Goal: Transaction & Acquisition: Book appointment/travel/reservation

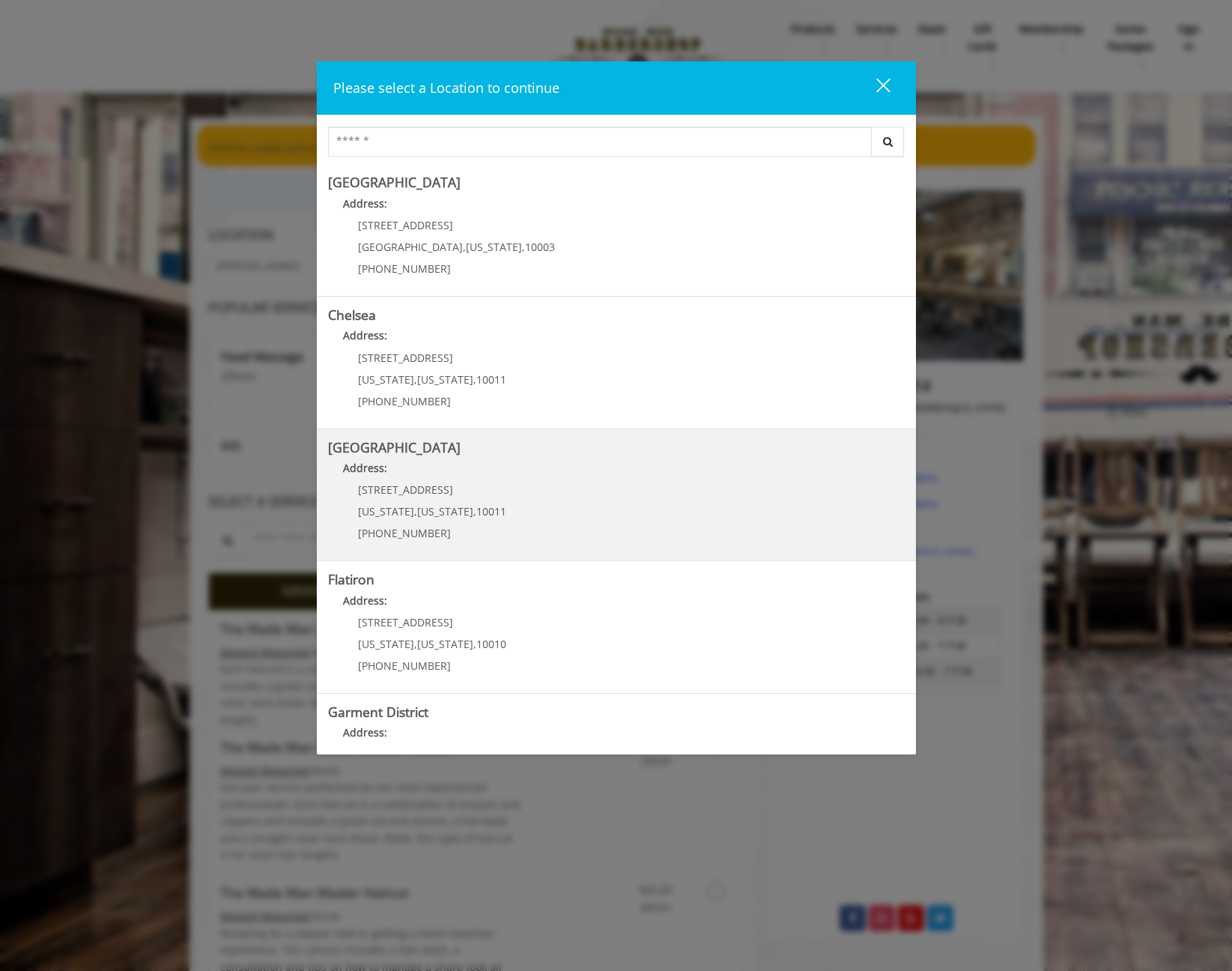
click at [406, 486] on span "267 W 15th St" at bounding box center [405, 489] width 95 height 14
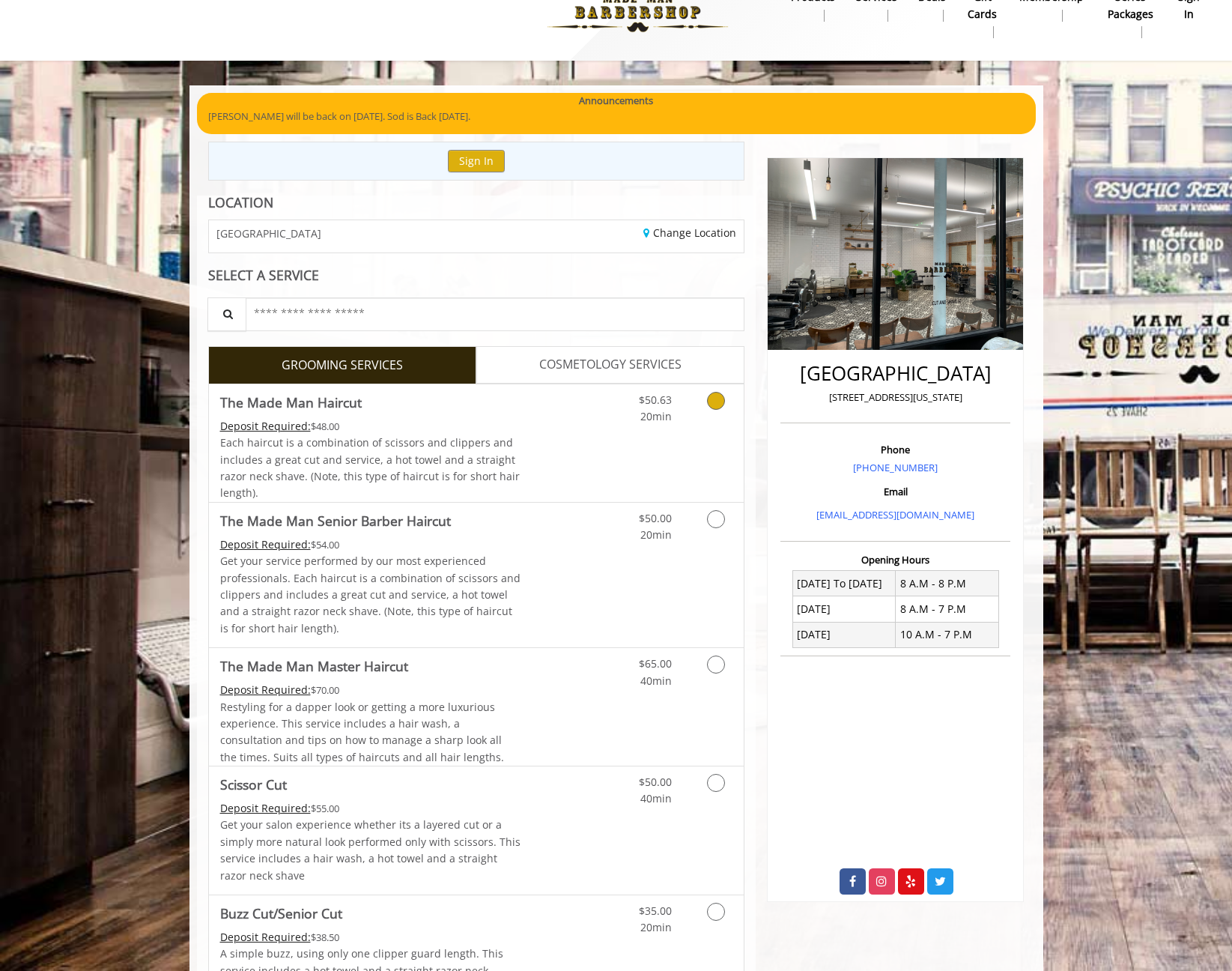
scroll to position [43, 0]
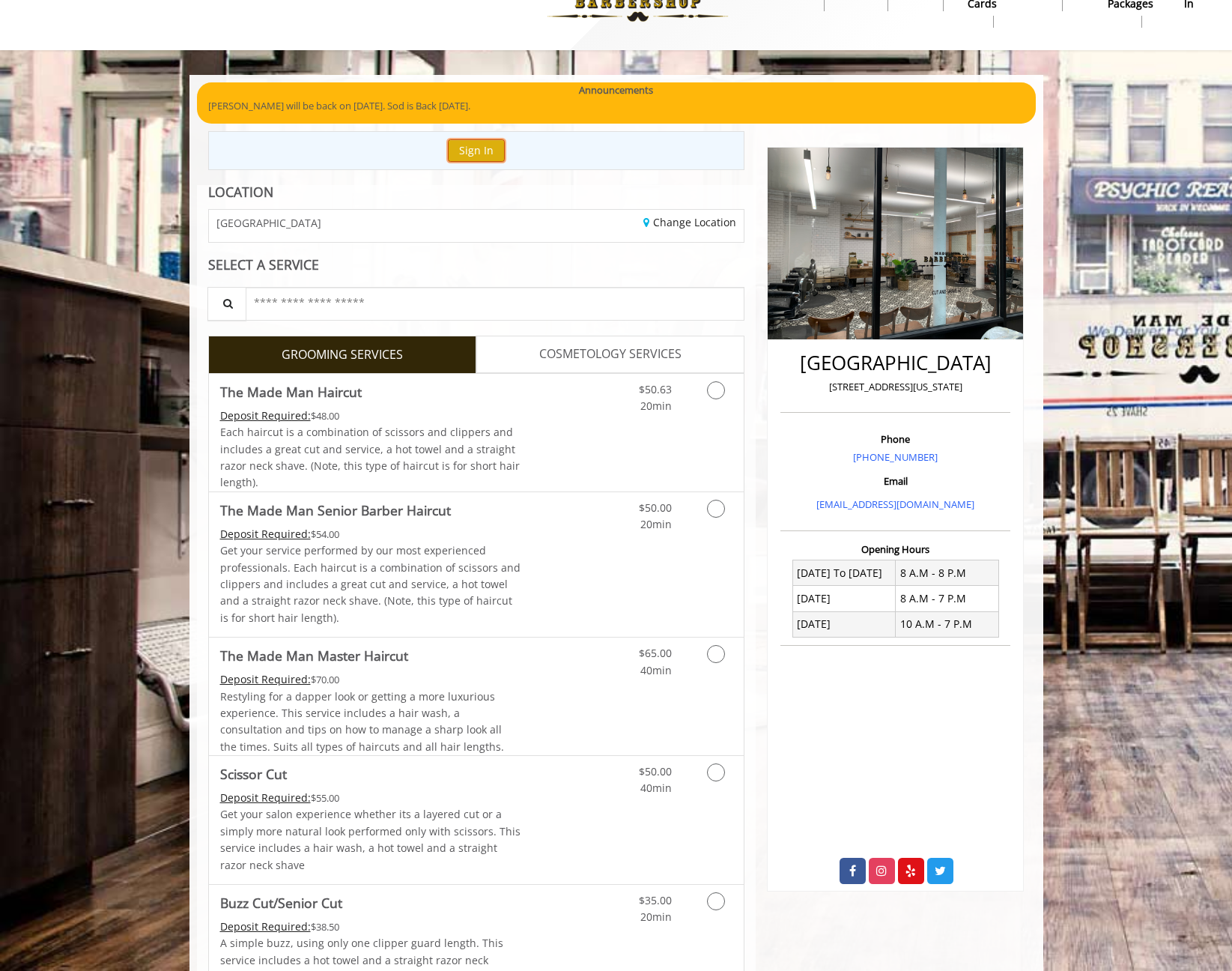
click at [466, 153] on button "Sign In" at bounding box center [476, 150] width 57 height 22
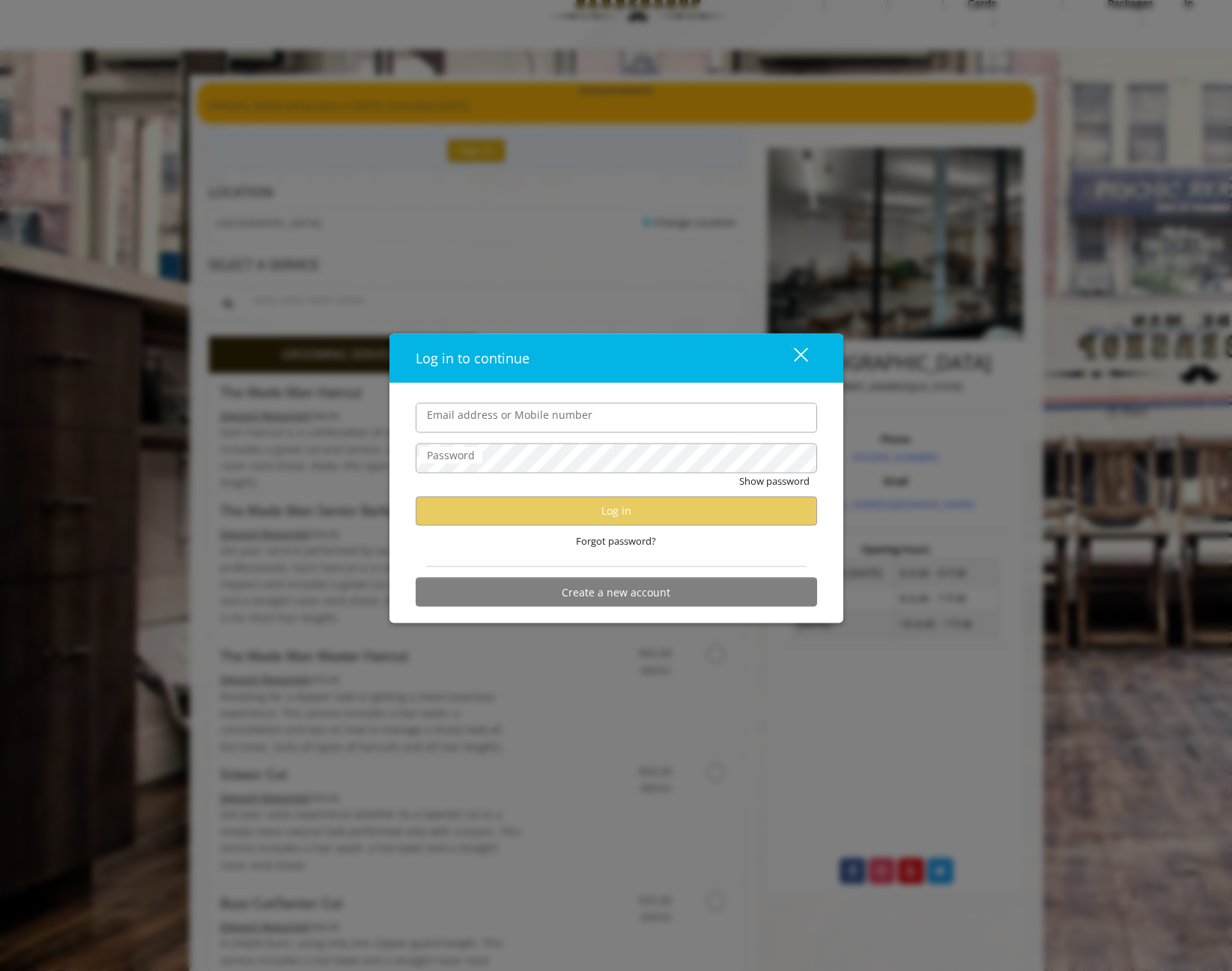
type input "**********"
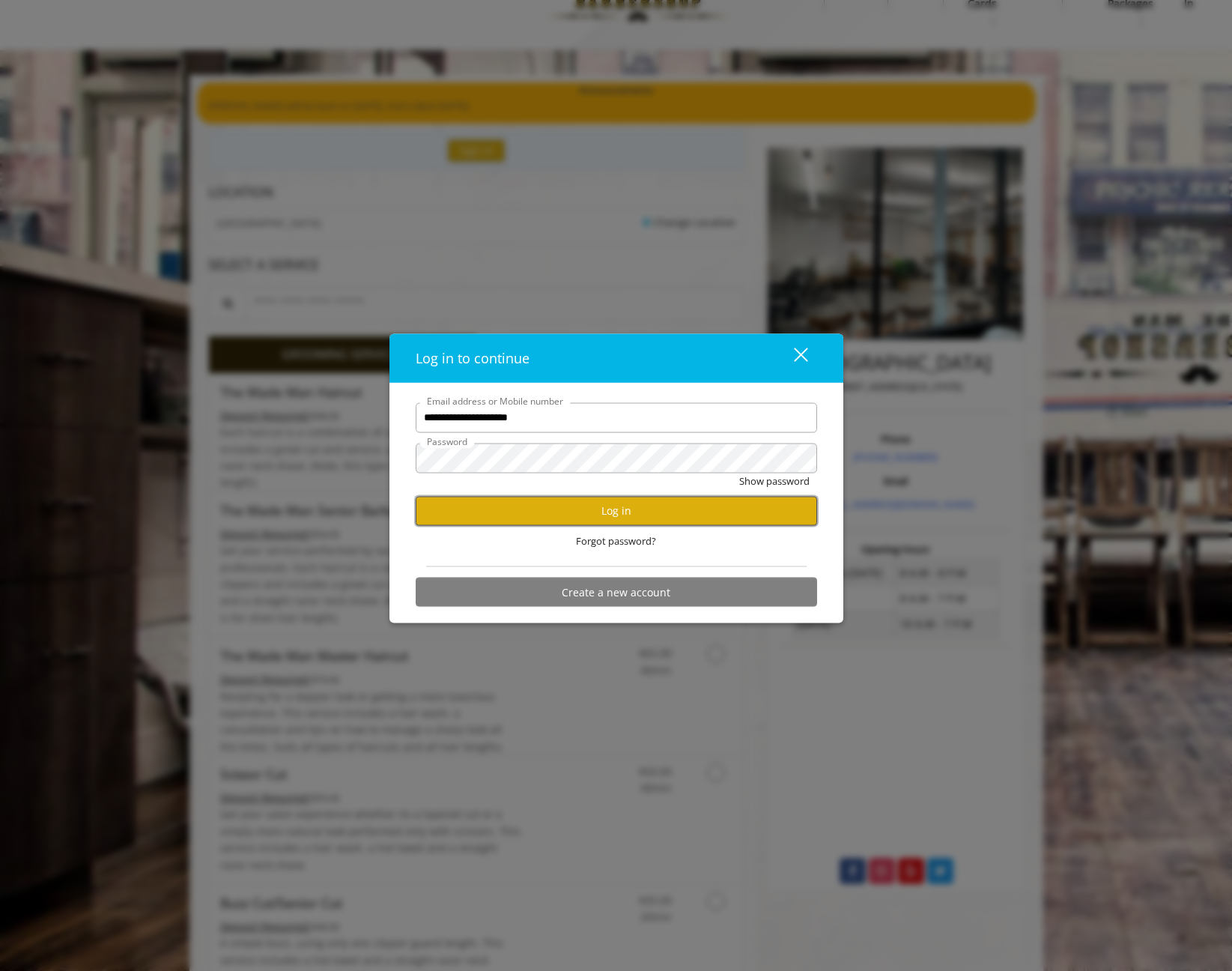
click at [616, 510] on button "Log in" at bounding box center [616, 510] width 401 height 29
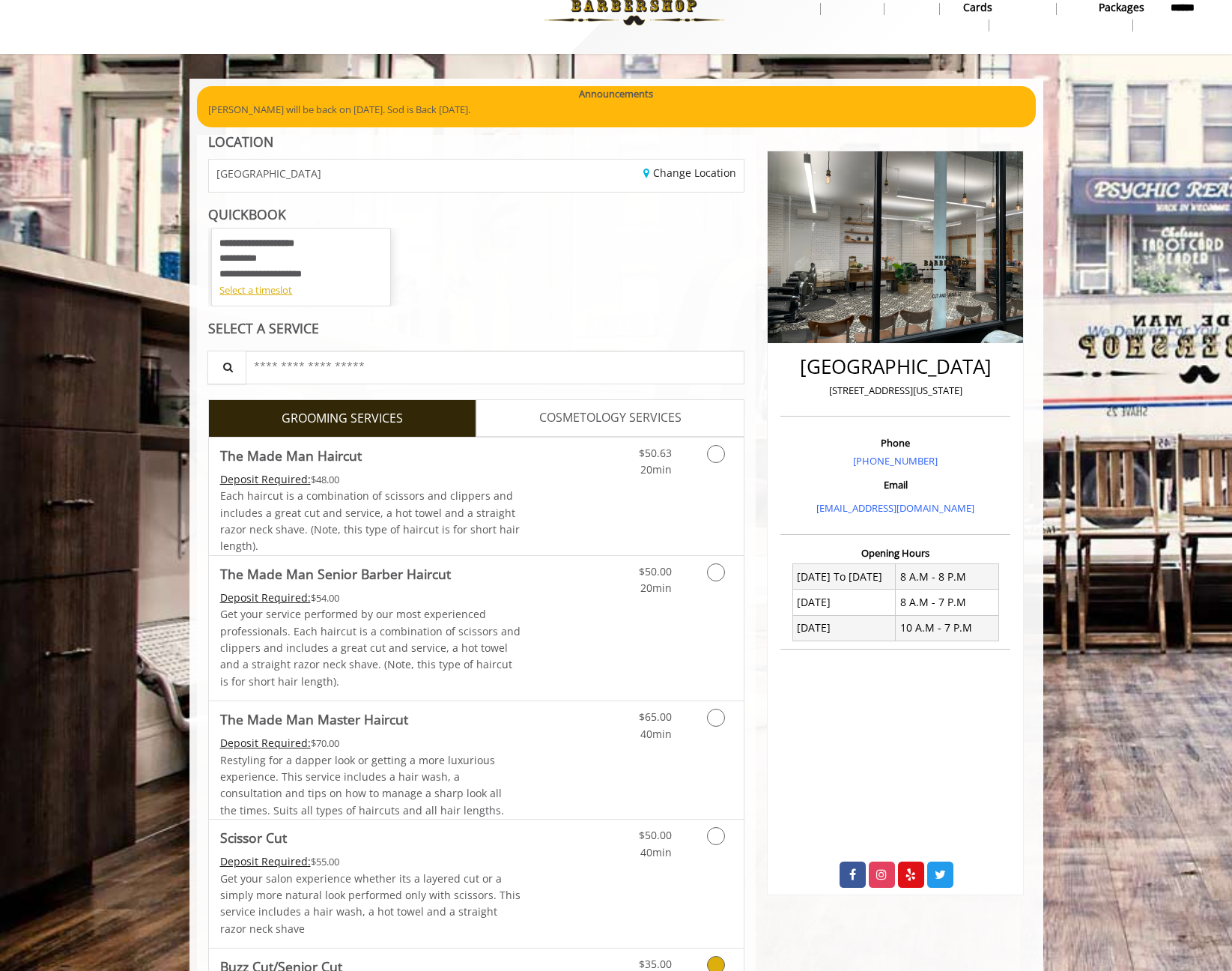
scroll to position [13, 0]
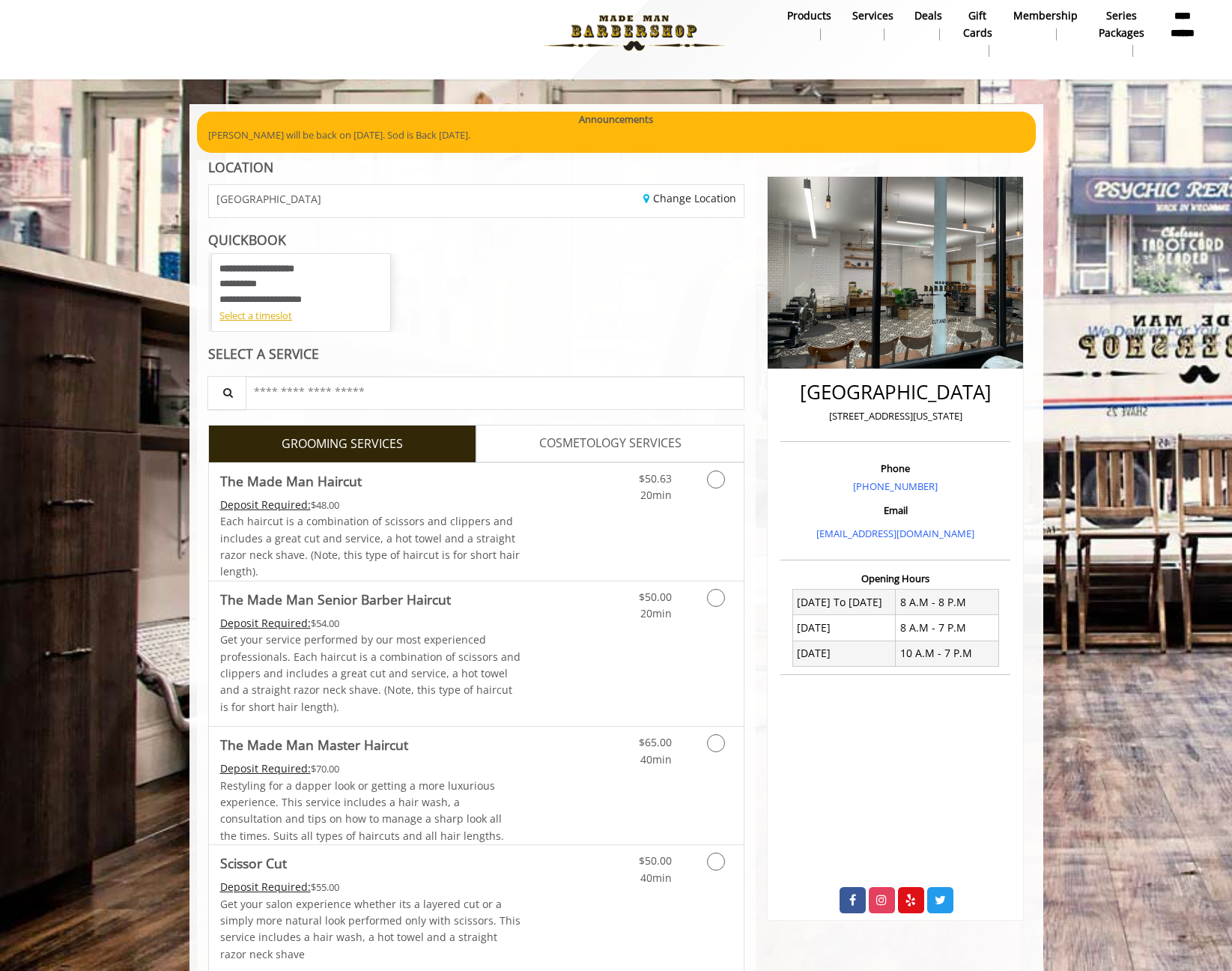
click at [606, 434] on span "COSMETOLOGY SERVICES" at bounding box center [610, 443] width 142 height 20
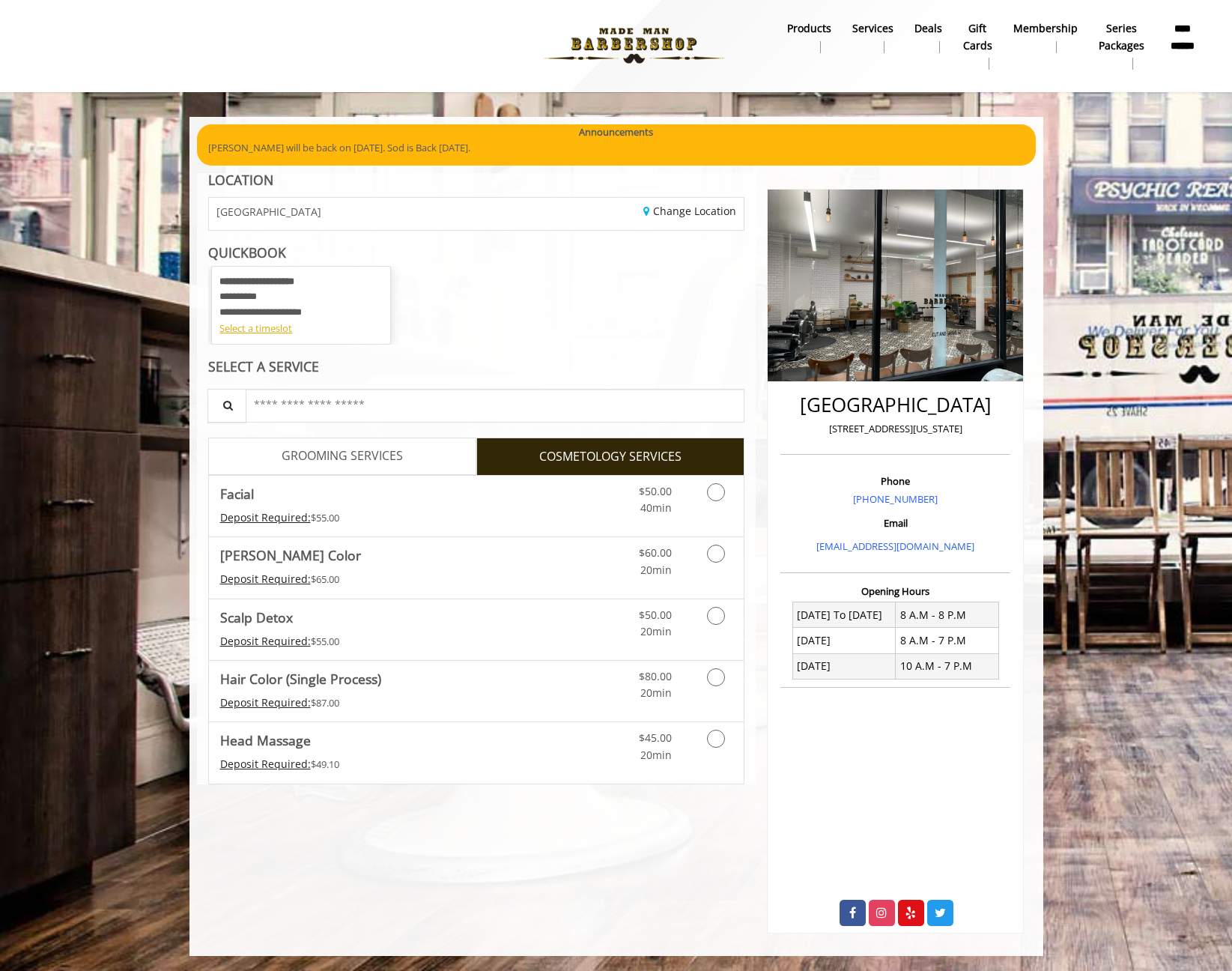
scroll to position [0, 0]
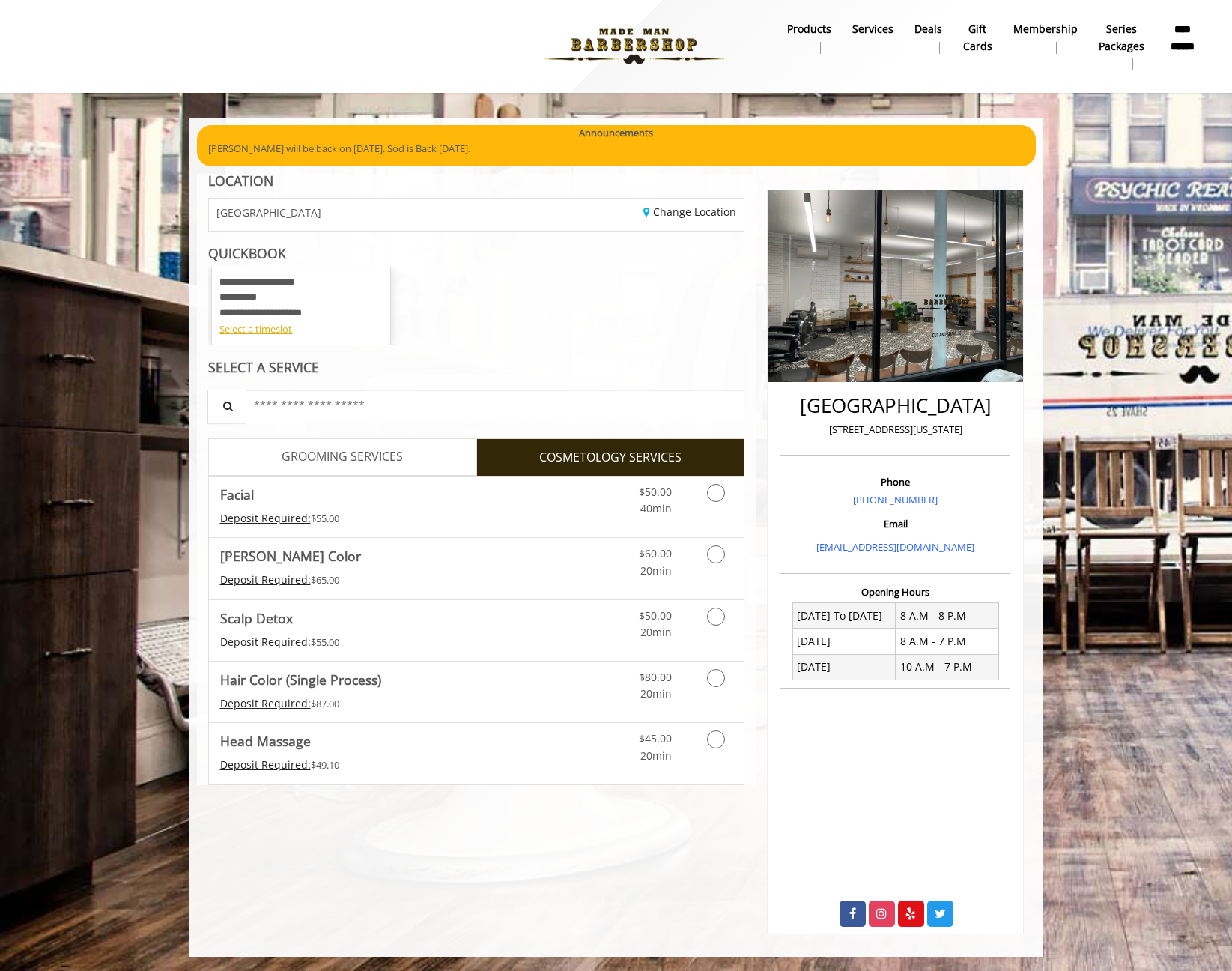
click at [379, 454] on span "GROOMING SERVICES" at bounding box center [343, 457] width 121 height 20
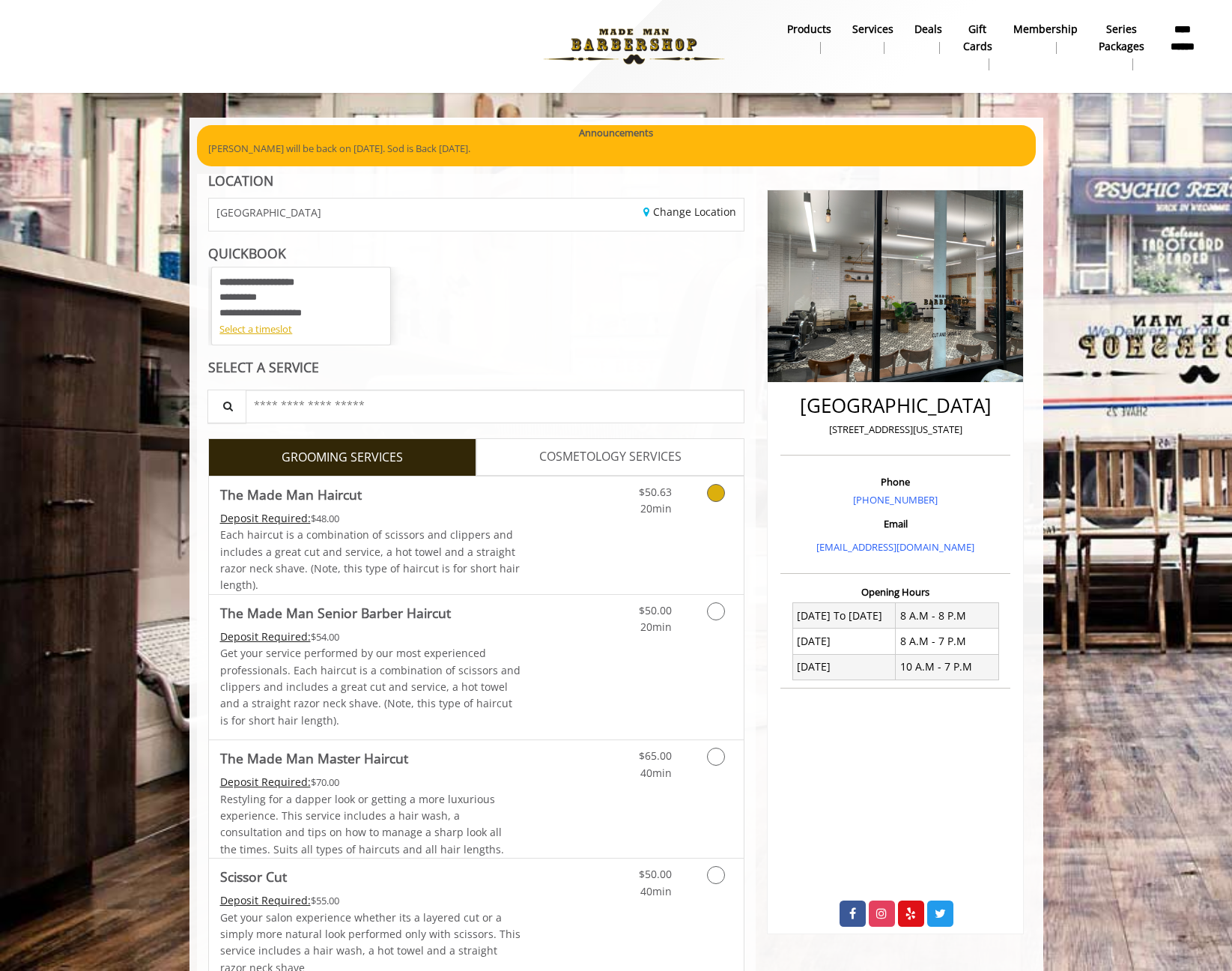
click at [714, 492] on icon "Grooming services" at bounding box center [716, 493] width 18 height 18
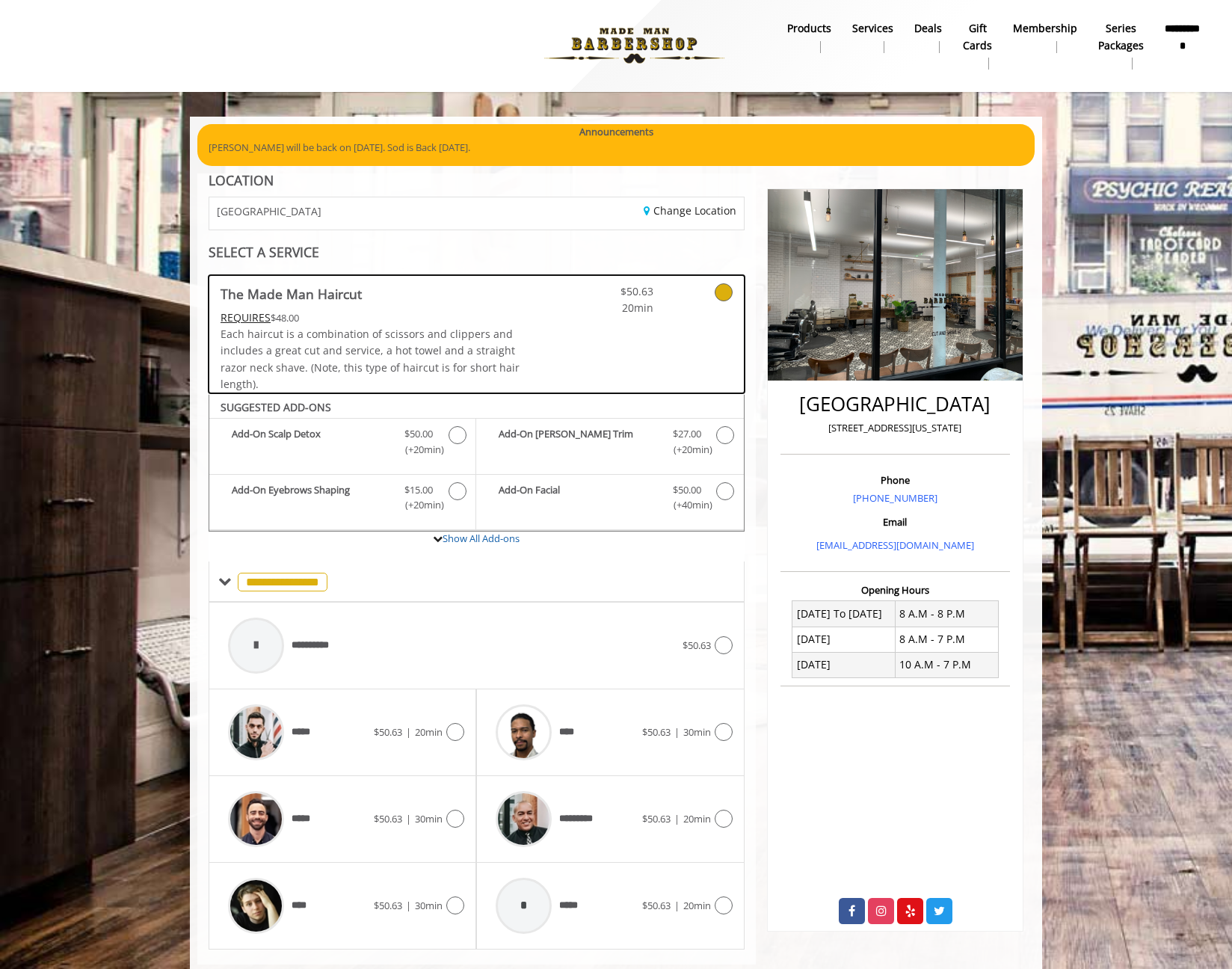
scroll to position [34, 0]
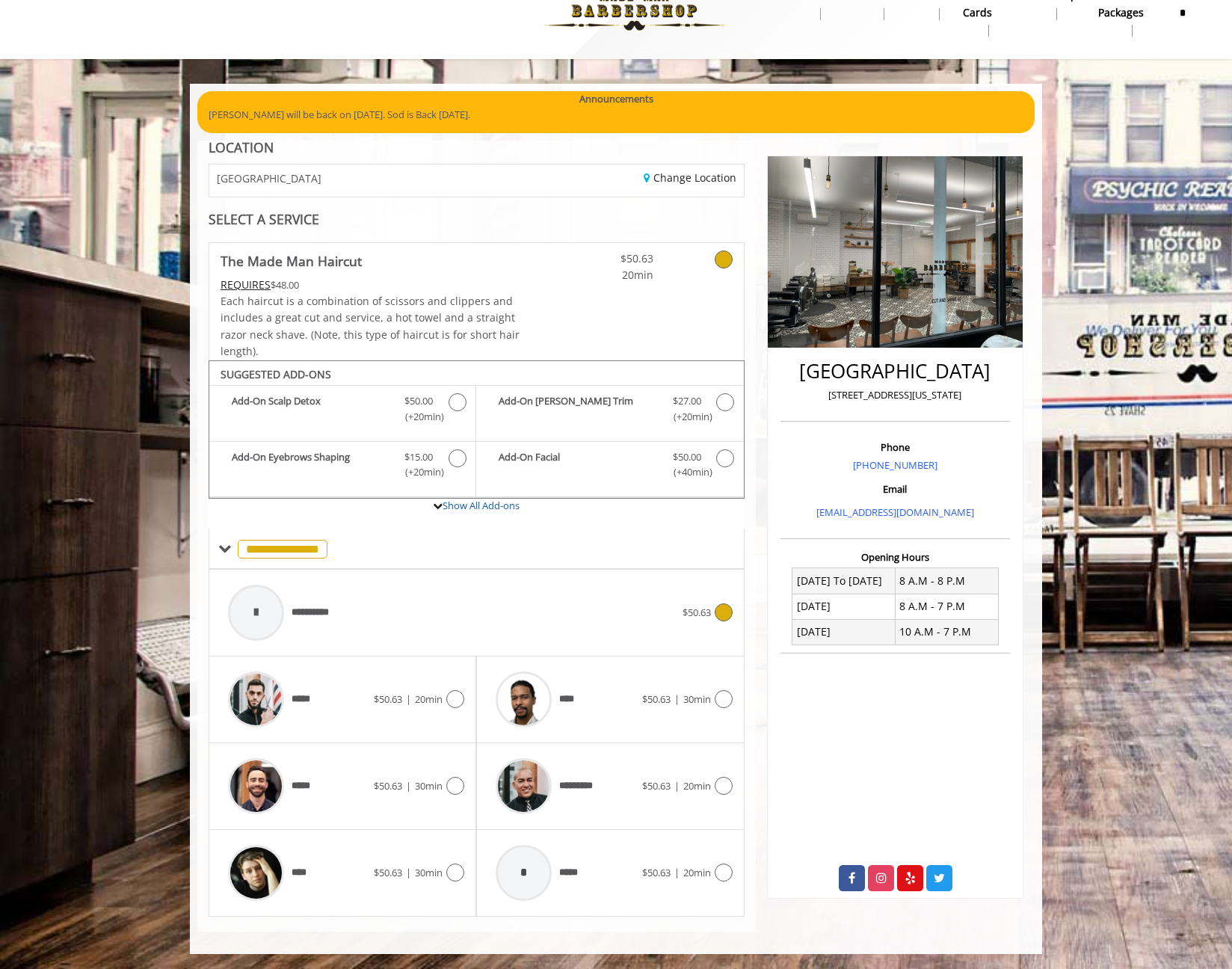
click at [729, 611] on icon at bounding box center [723, 612] width 18 height 18
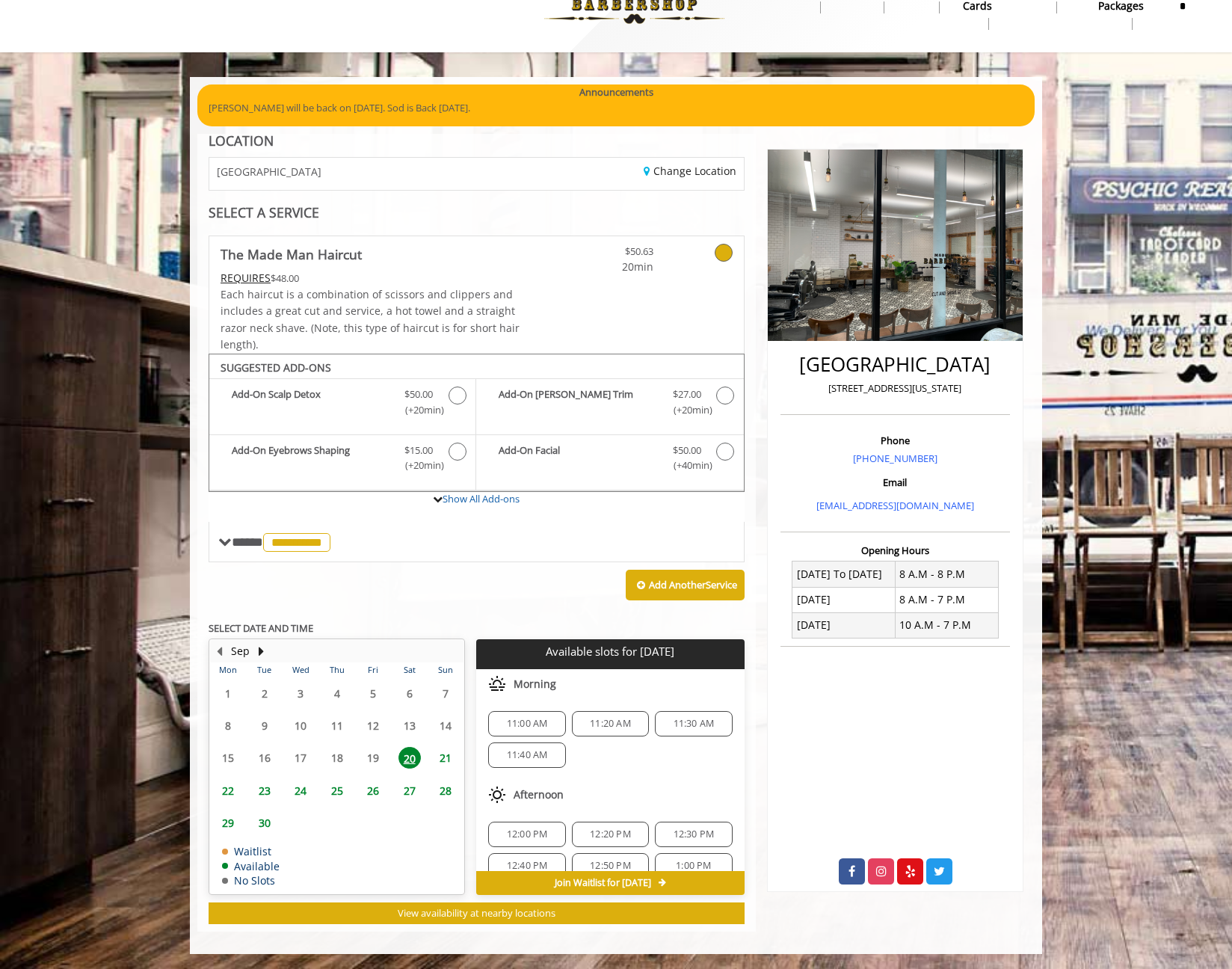
click at [449, 767] on span "21" at bounding box center [445, 757] width 23 height 22
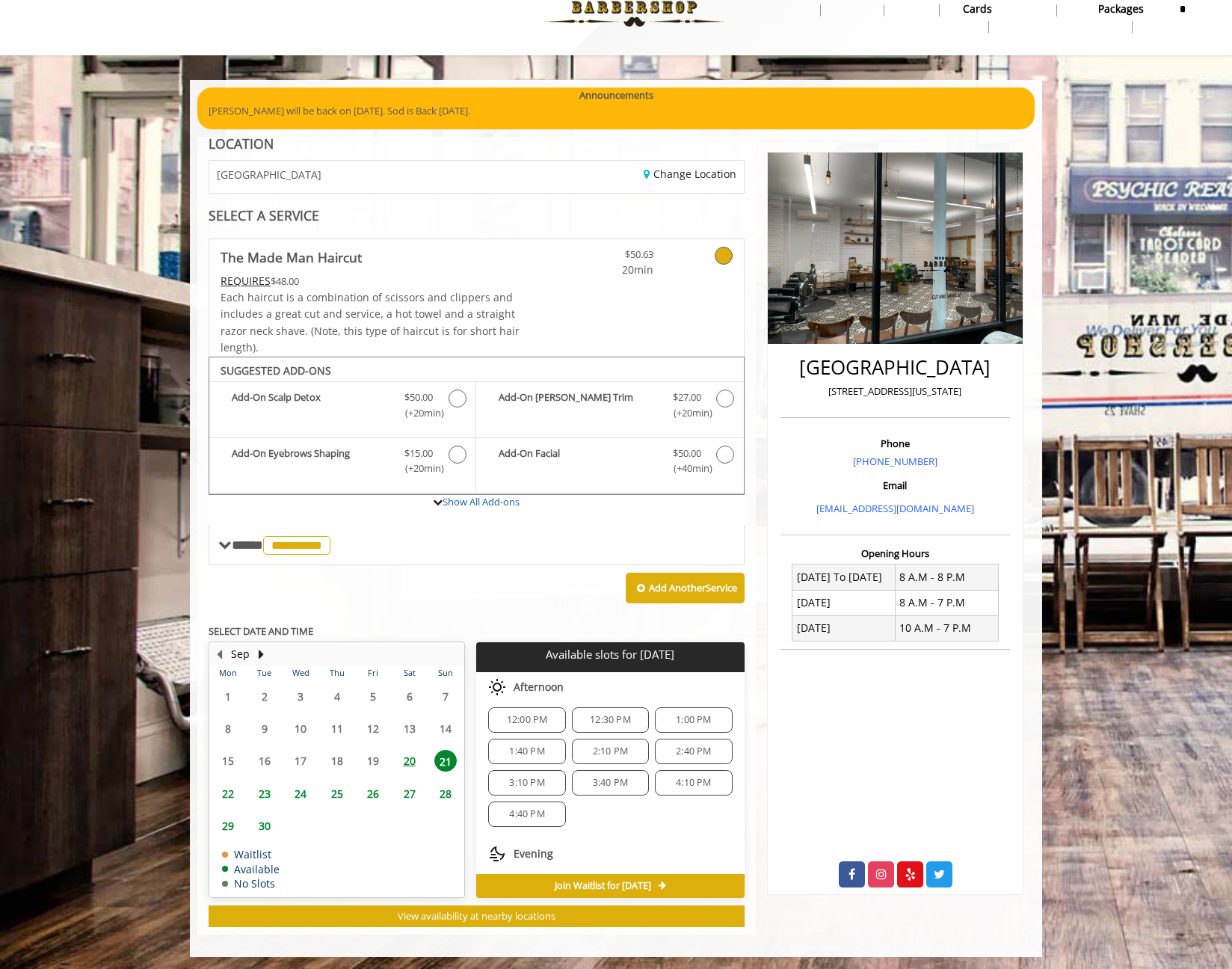
scroll to position [41, 0]
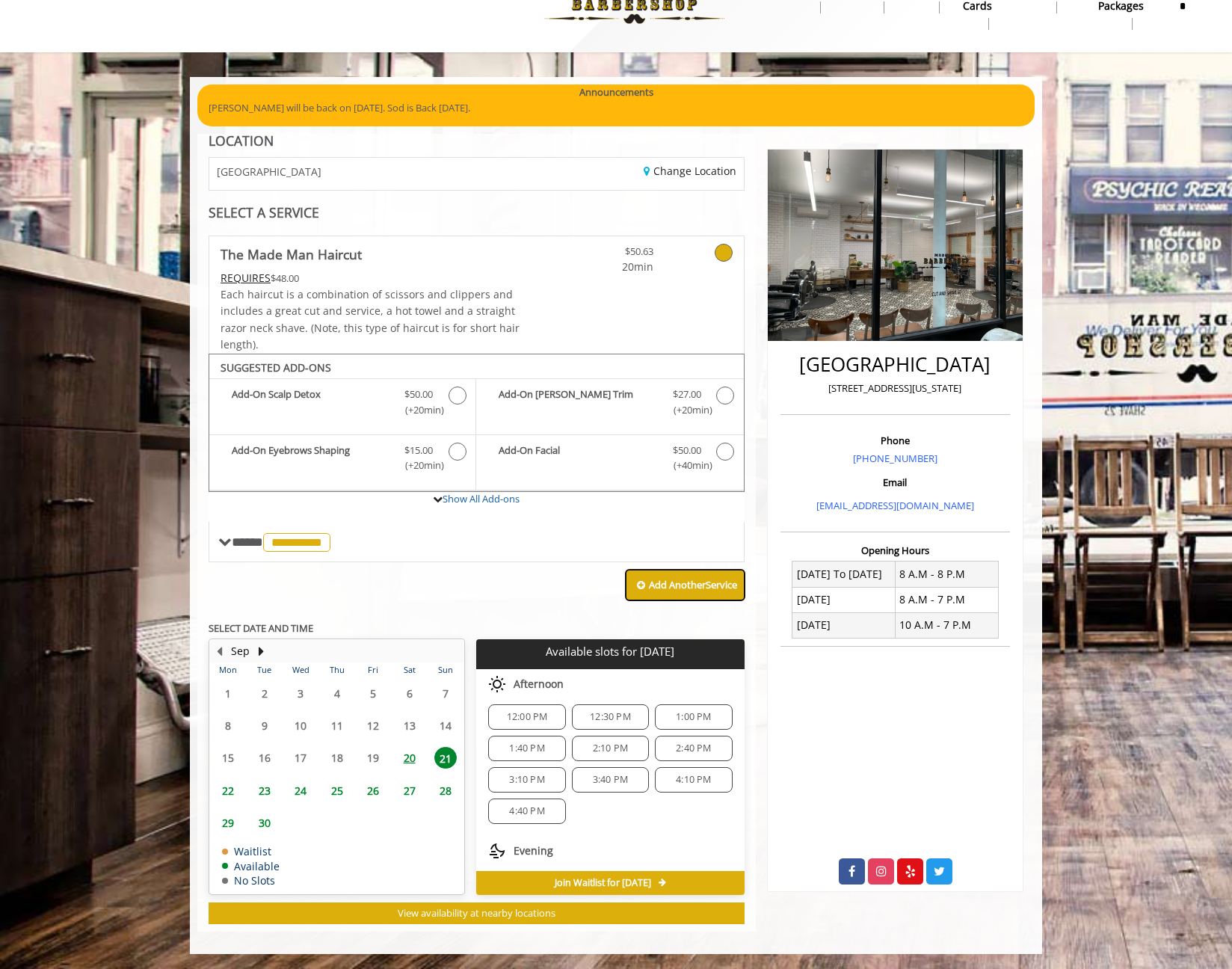
click at [673, 572] on button "Add Another Service" at bounding box center [684, 584] width 118 height 31
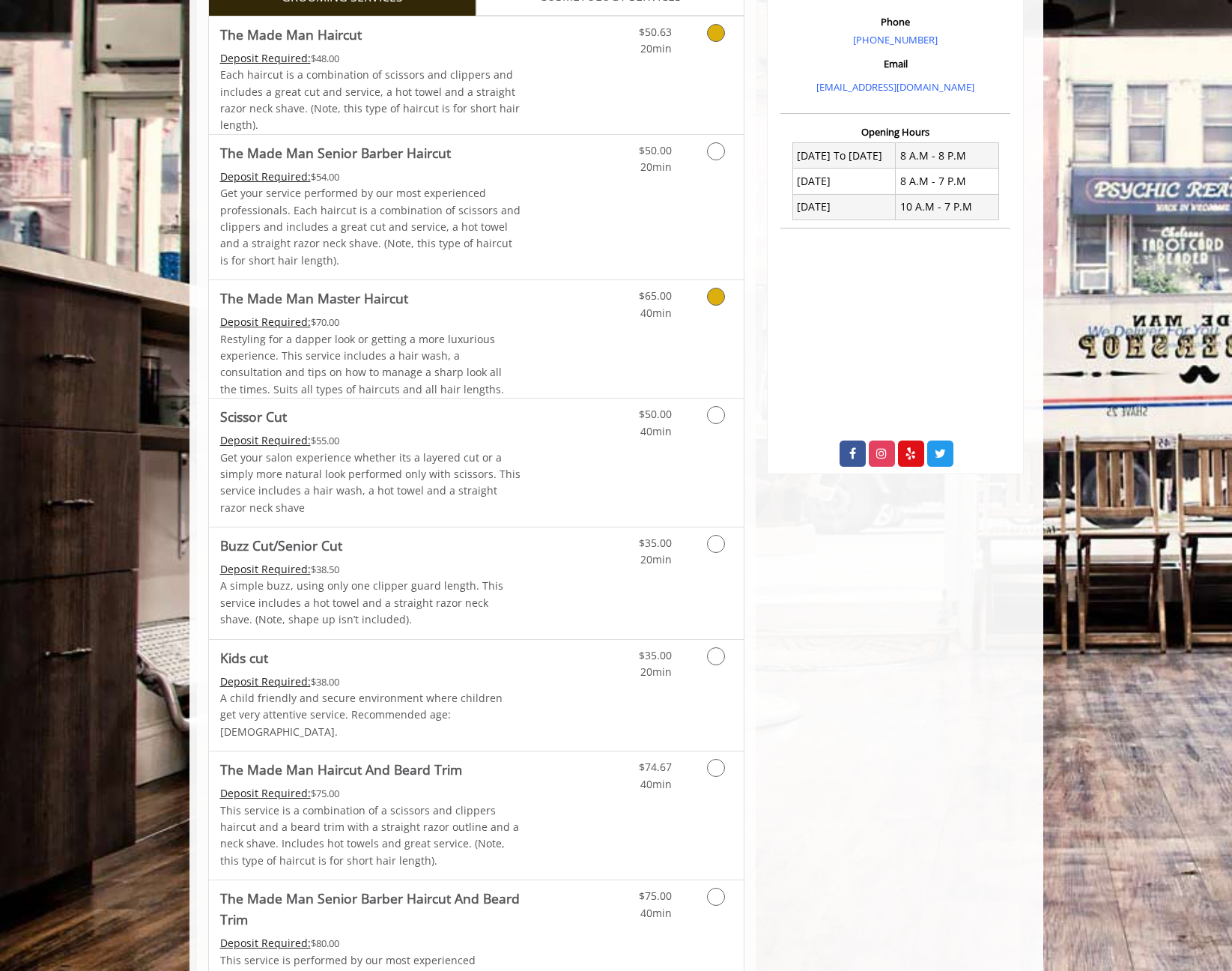
scroll to position [476, 0]
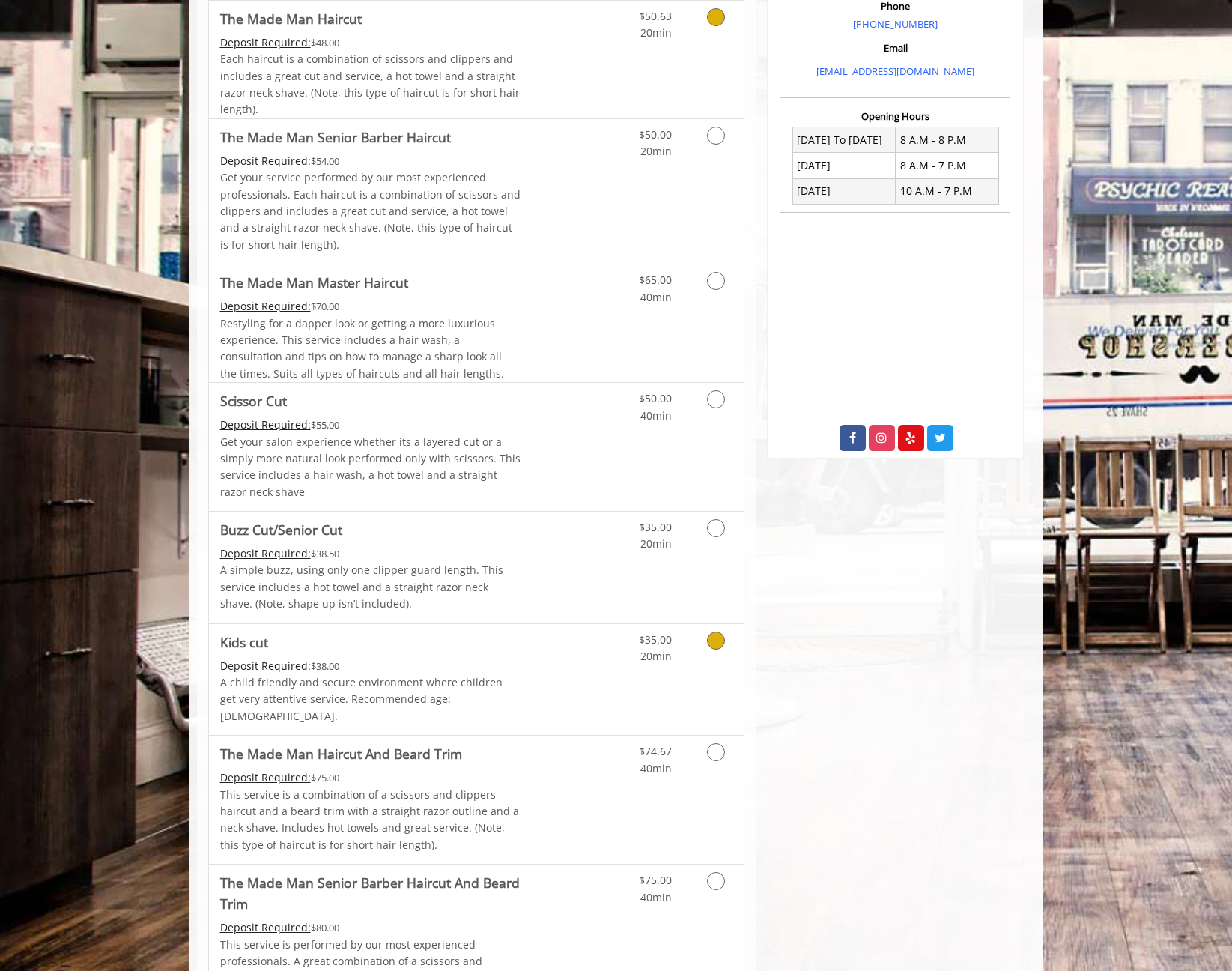
click at [719, 630] on link "Grooming services" at bounding box center [713, 644] width 38 height 41
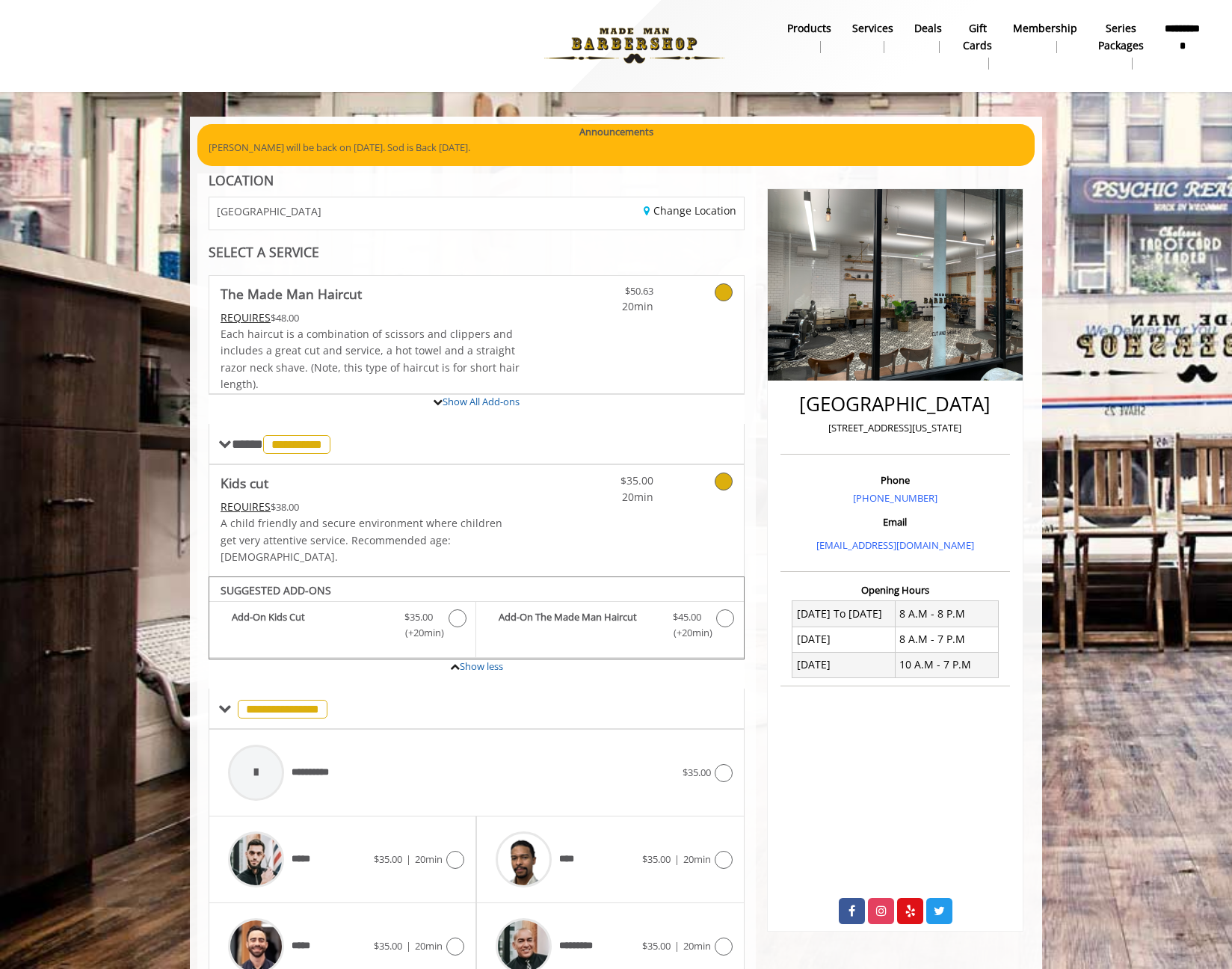
scroll to position [144, 0]
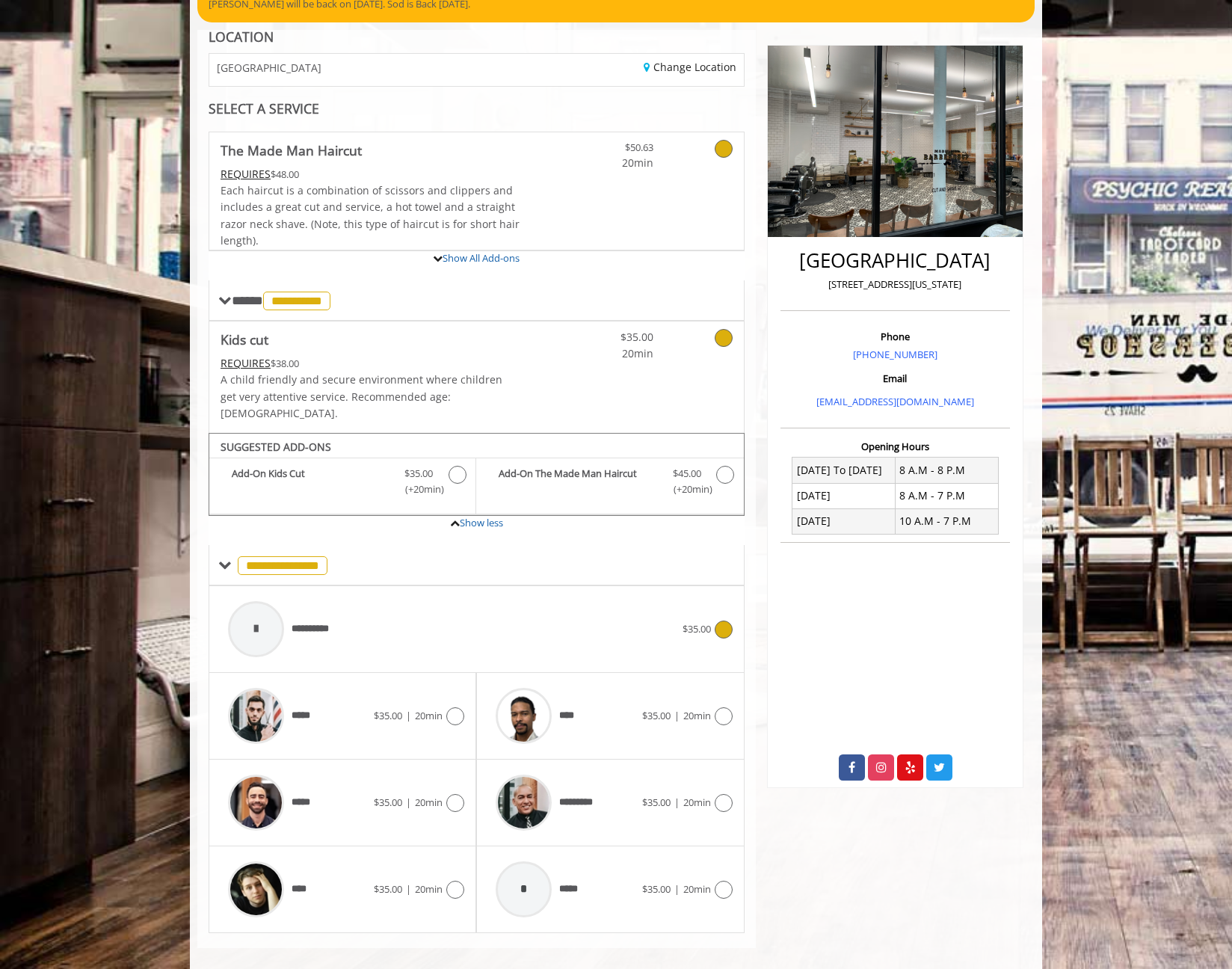
click at [728, 620] on icon at bounding box center [723, 629] width 18 height 18
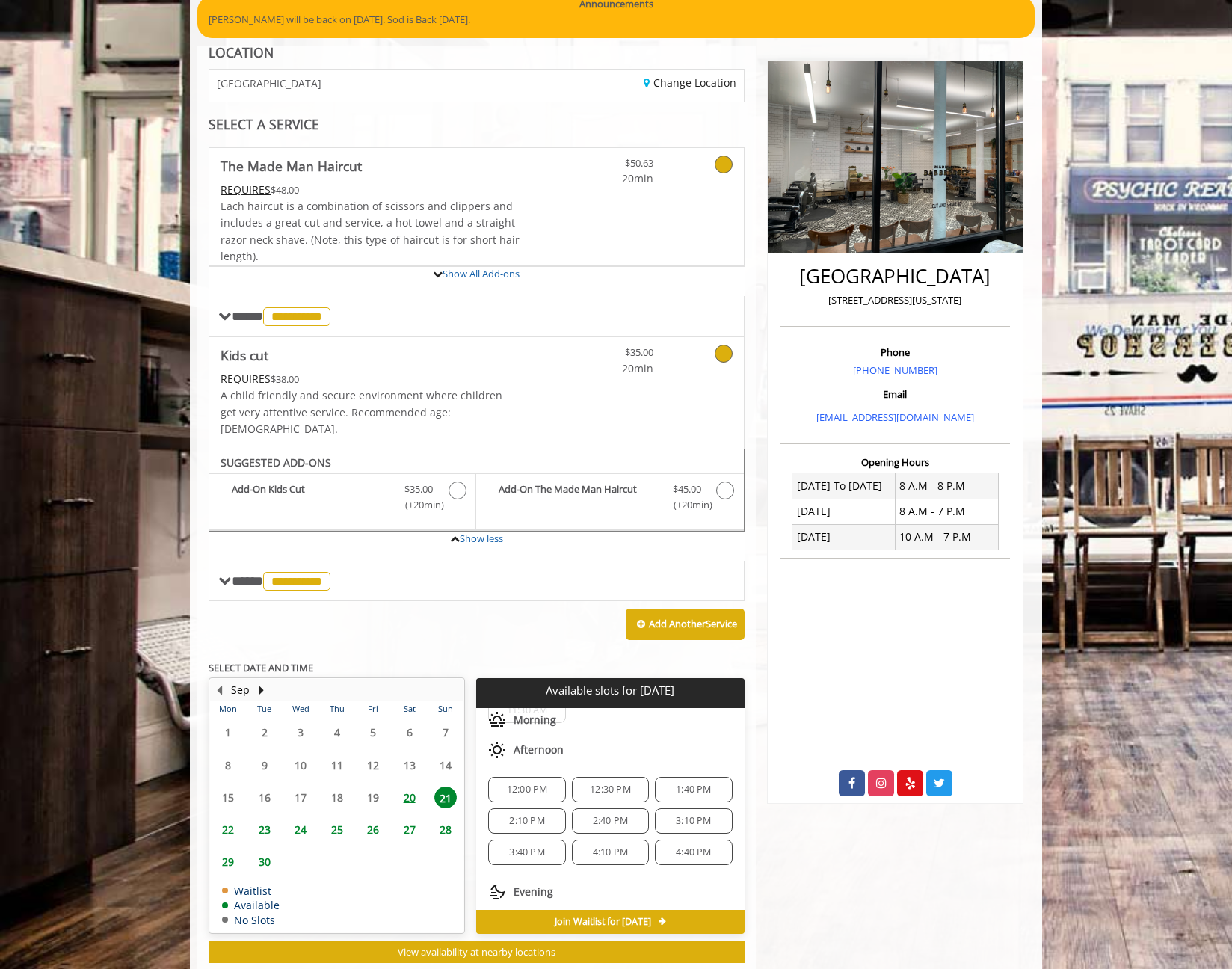
scroll to position [151, 0]
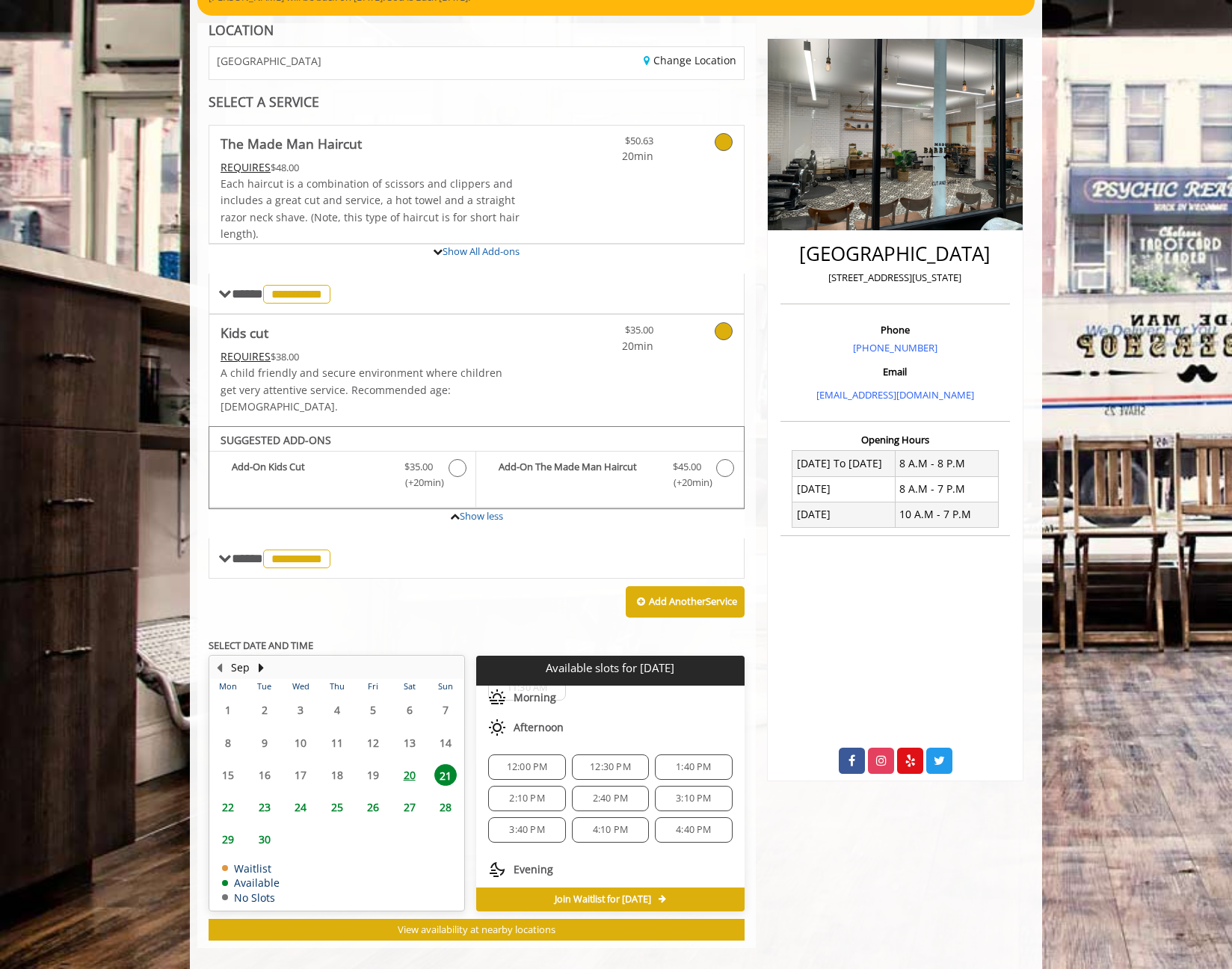
click at [691, 792] on span "3:10 PM" at bounding box center [693, 798] width 35 height 12
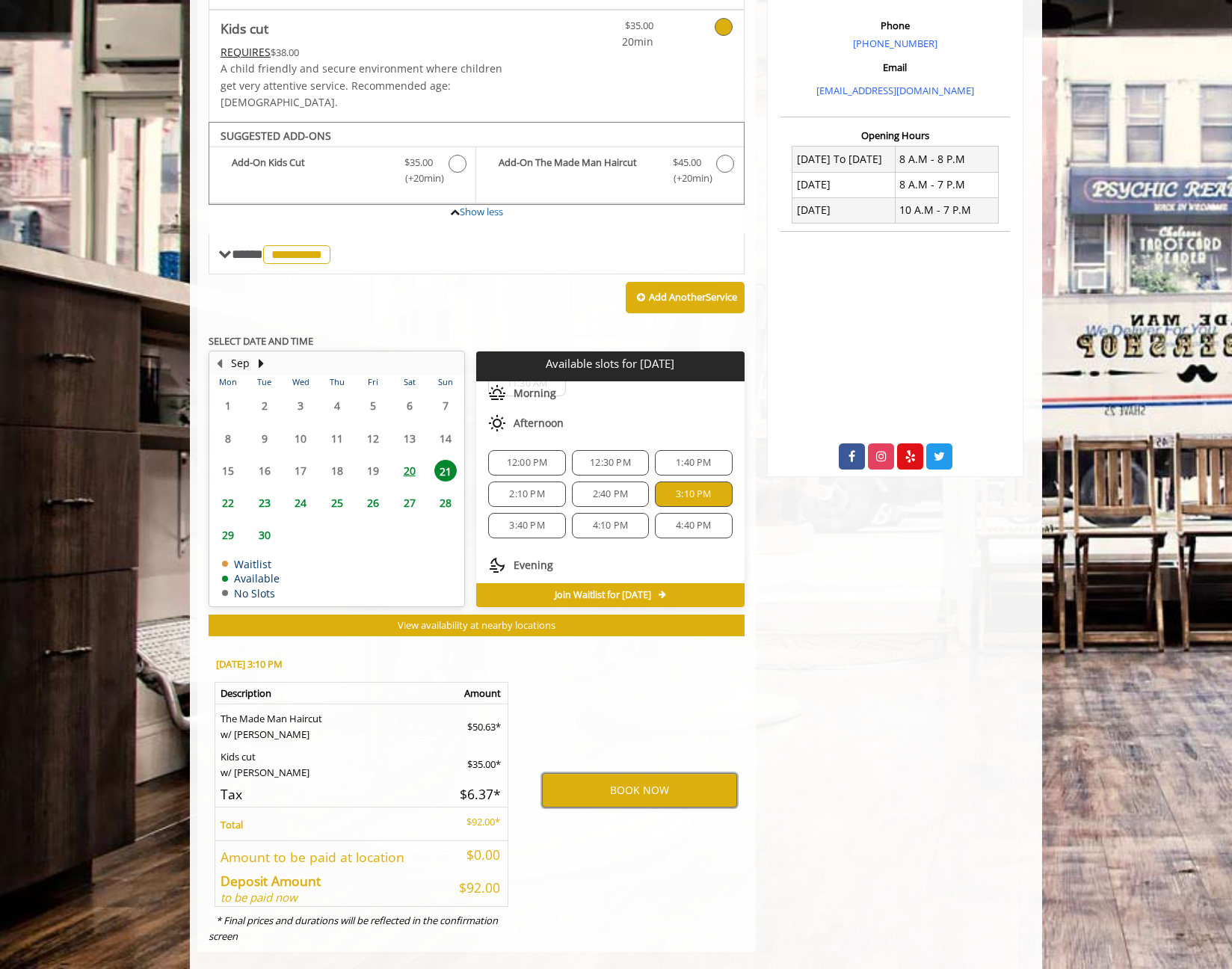
scroll to position [459, 0]
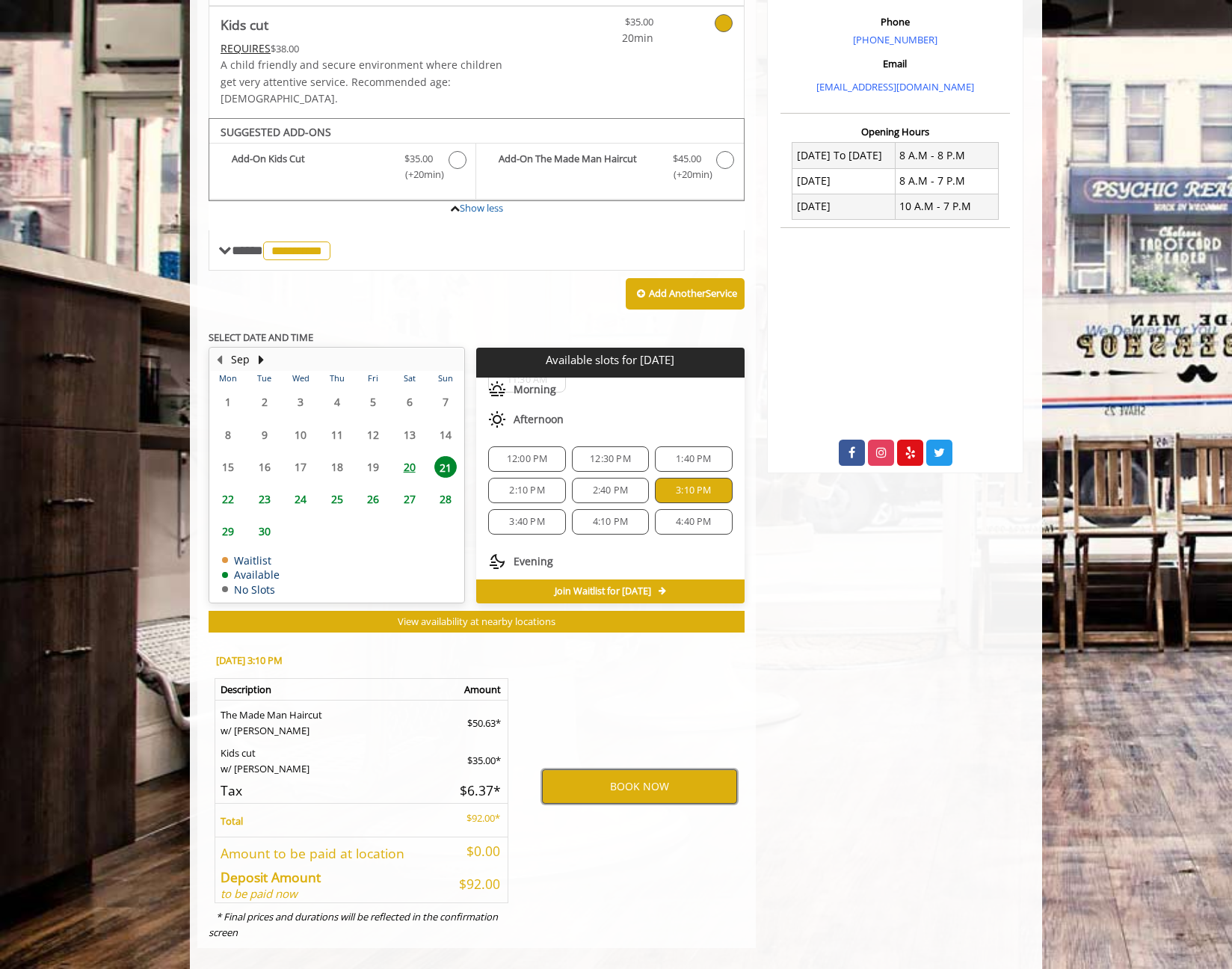
click at [644, 769] on button "BOOK NOW" at bounding box center [640, 786] width 195 height 34
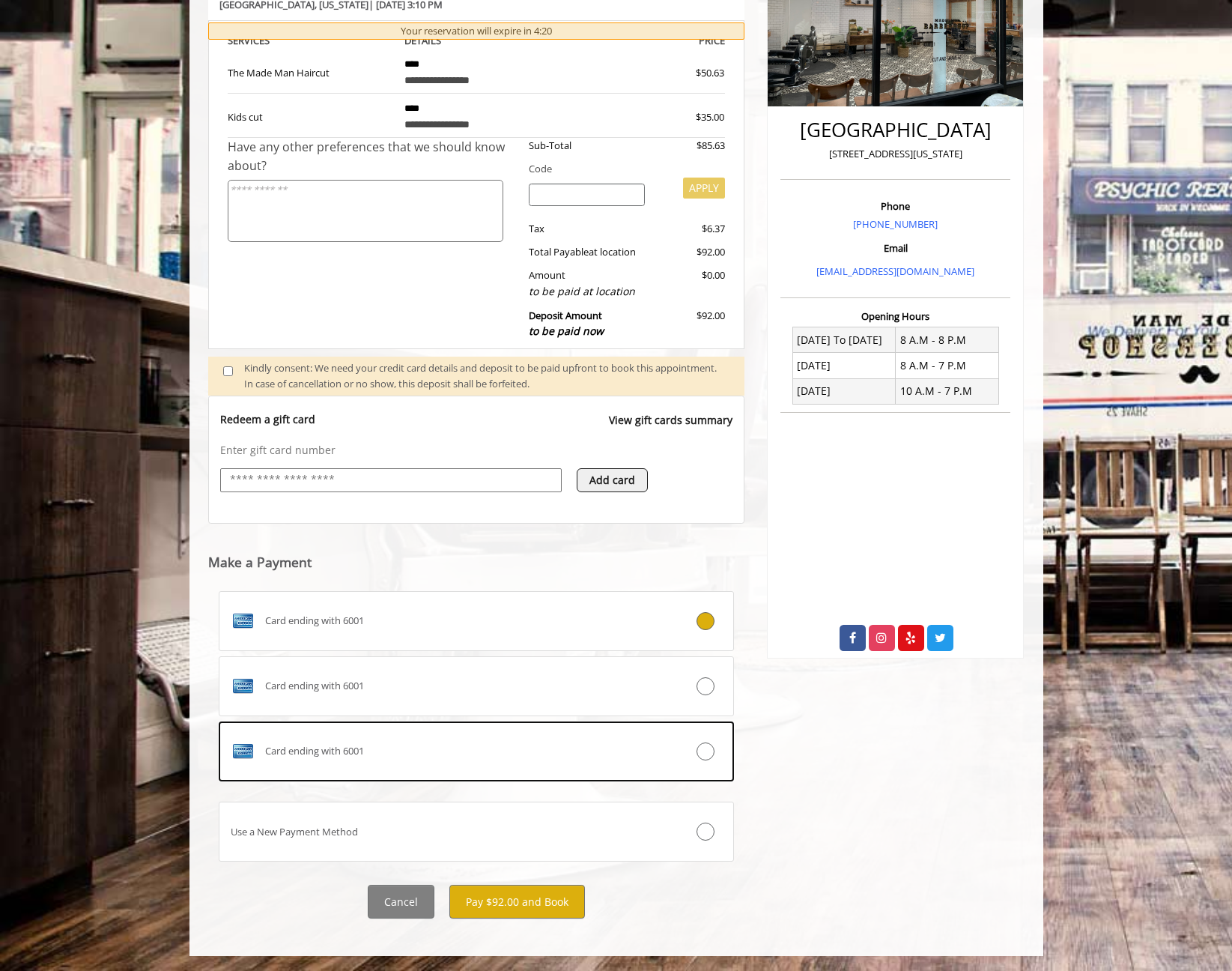
scroll to position [276, 0]
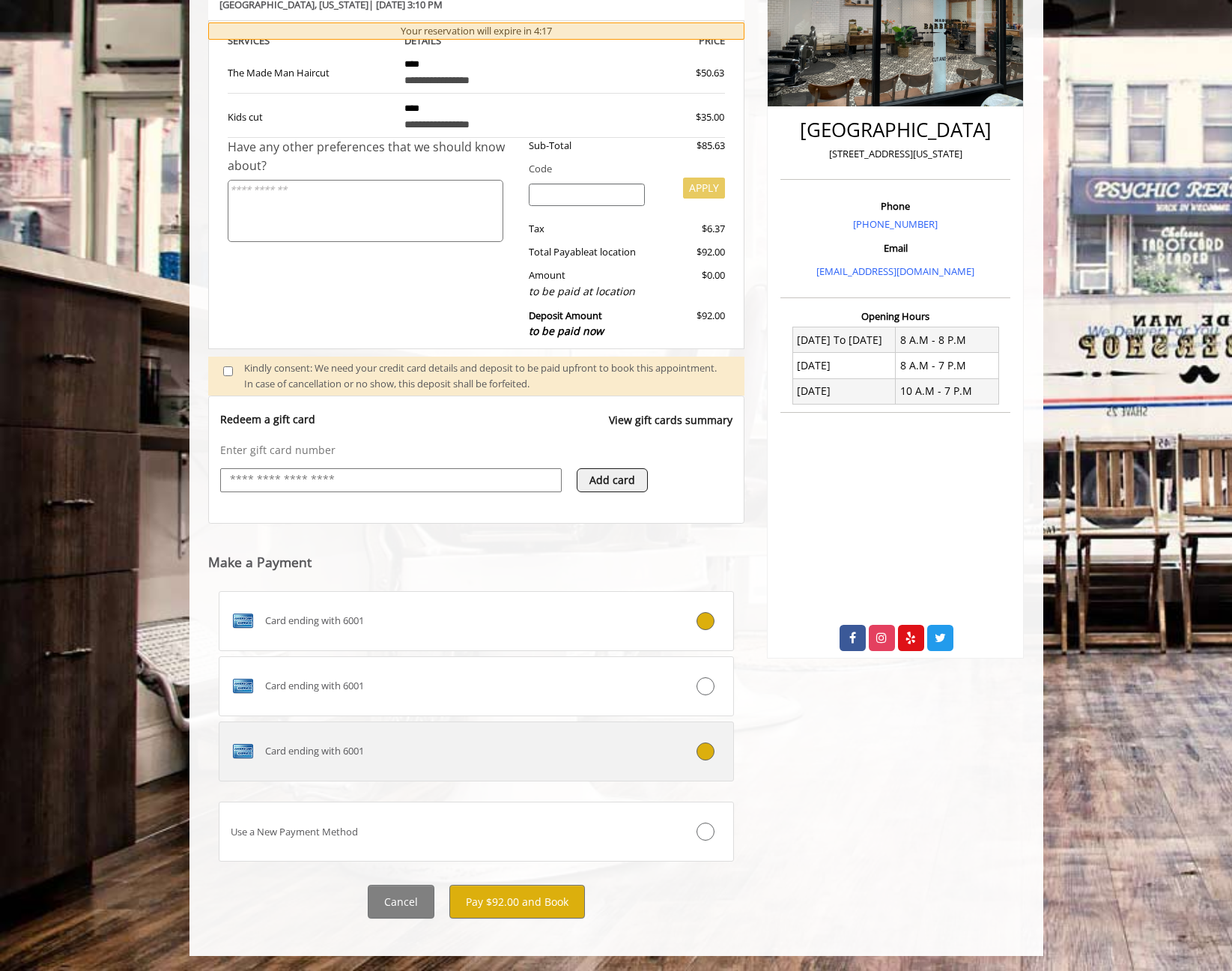
click at [708, 755] on icon at bounding box center [705, 751] width 18 height 18
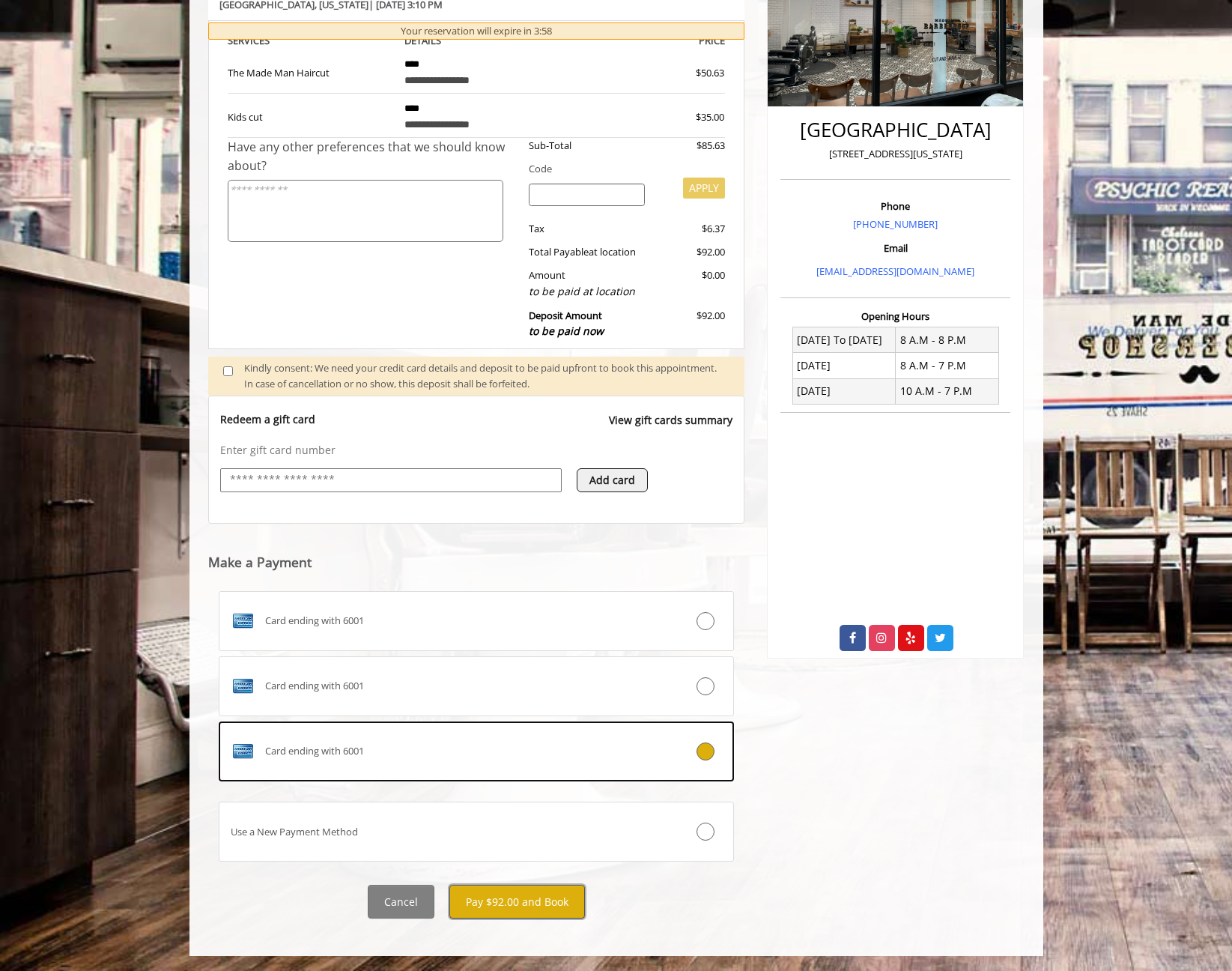
click at [513, 906] on button "Pay $92.00 and Book" at bounding box center [516, 902] width 136 height 34
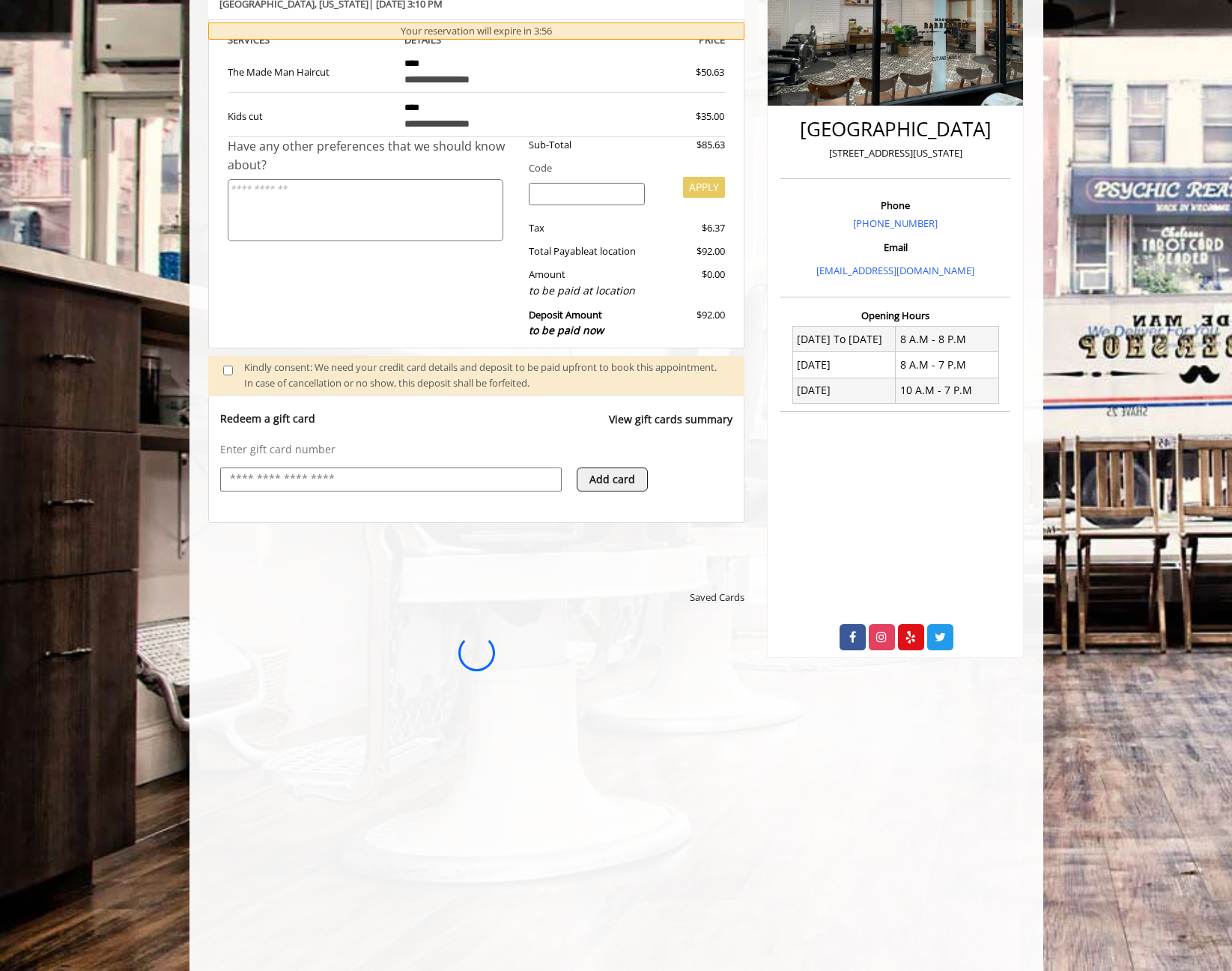
scroll to position [0, 0]
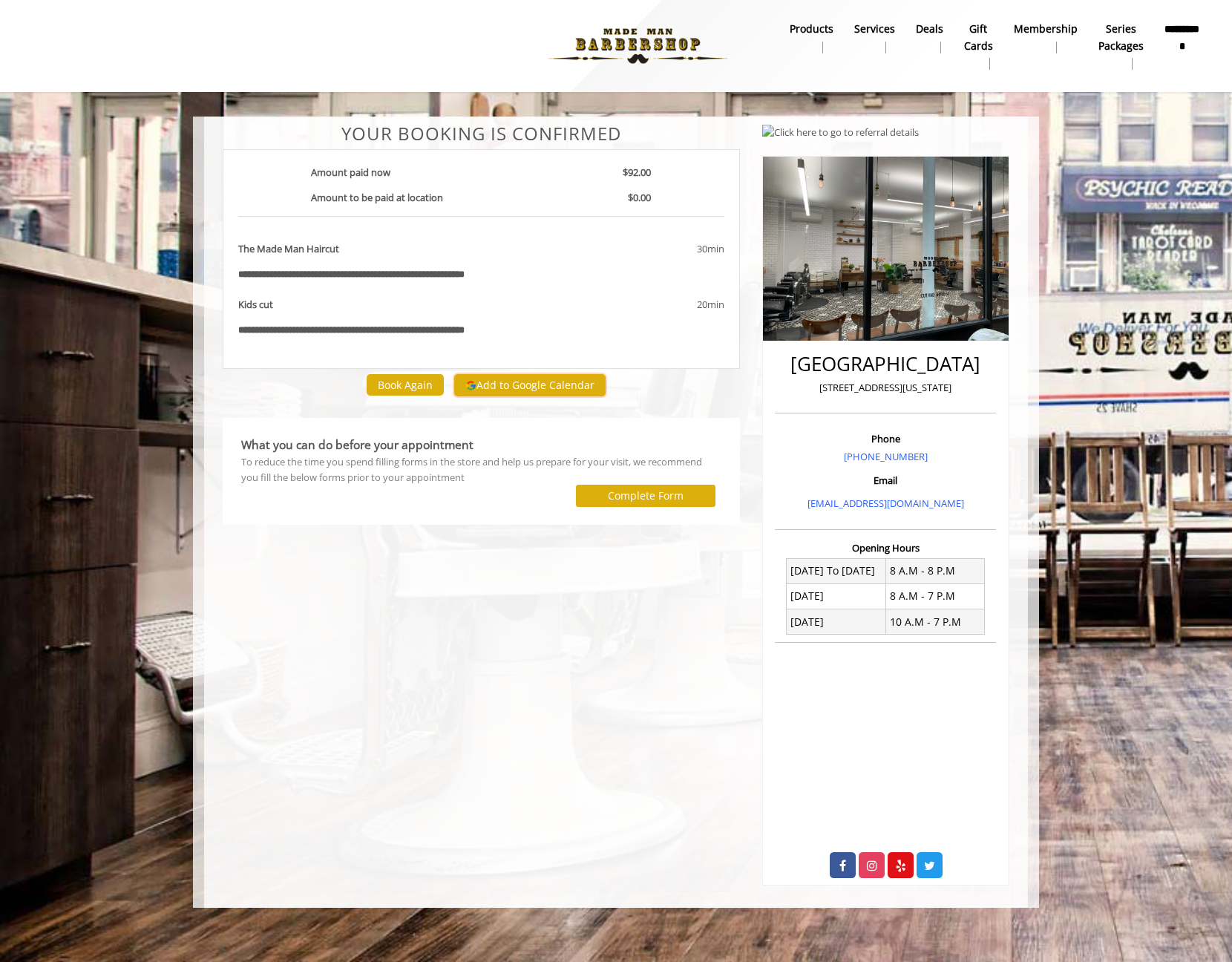
click at [529, 382] on button "Add to Google Calendar" at bounding box center [529, 386] width 151 height 23
